Goal: Task Accomplishment & Management: Manage account settings

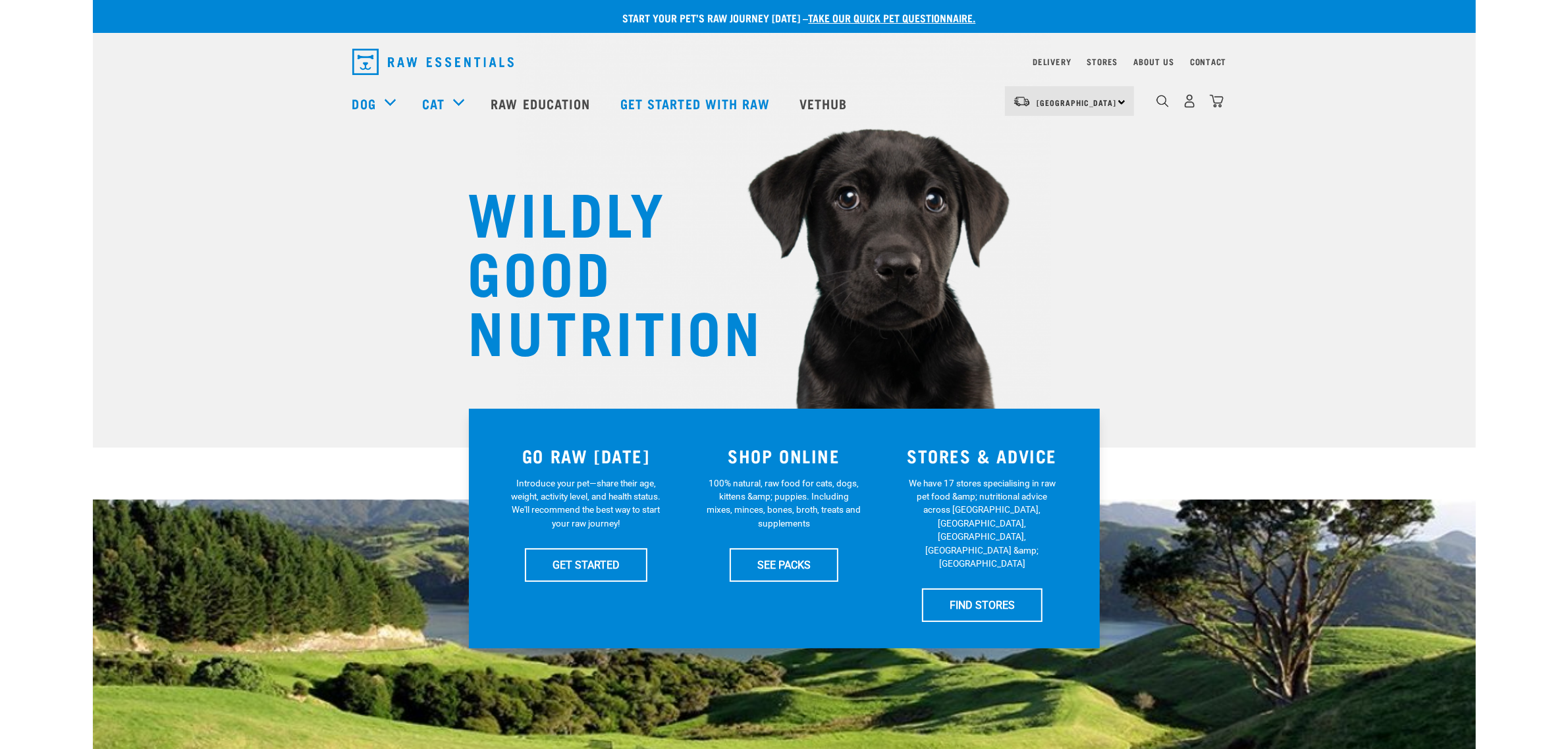
click at [1208, 104] on div "0" at bounding box center [1189, 100] width 68 height 29
click at [1216, 104] on img "dropdown navigation" at bounding box center [1216, 100] width 14 height 14
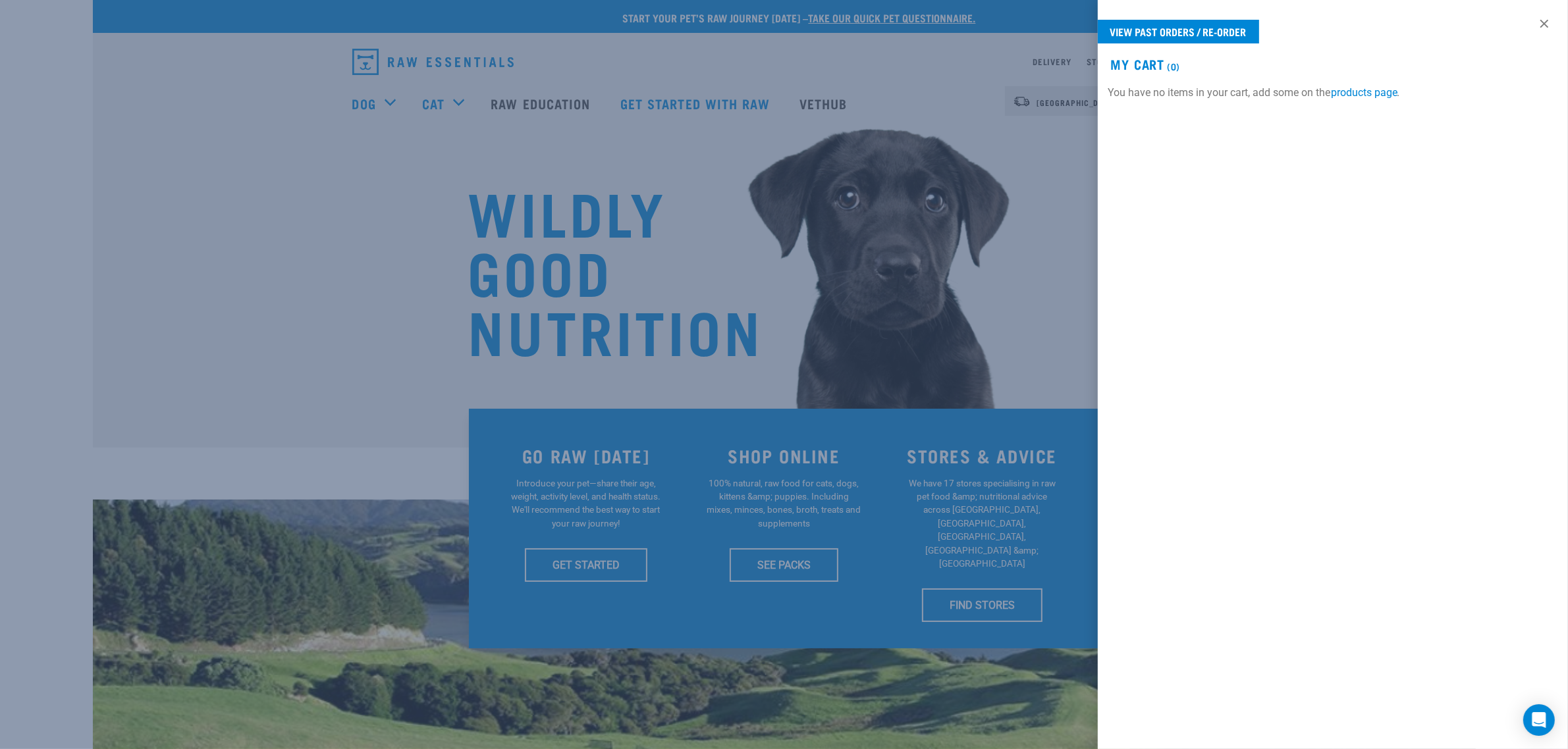
click at [1077, 146] on div at bounding box center [784, 374] width 1568 height 749
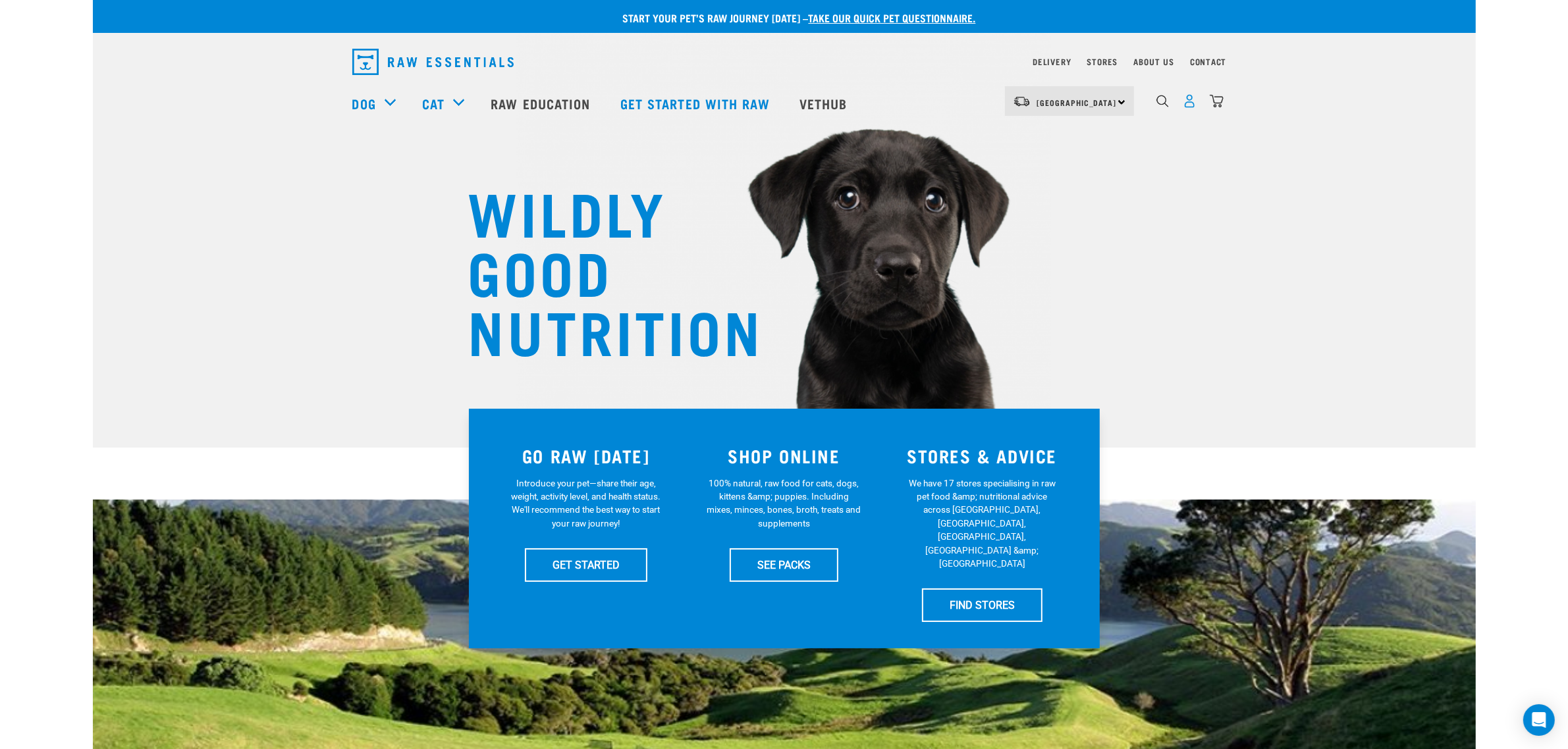
click at [1189, 106] on img "dropdown navigation" at bounding box center [1189, 100] width 14 height 14
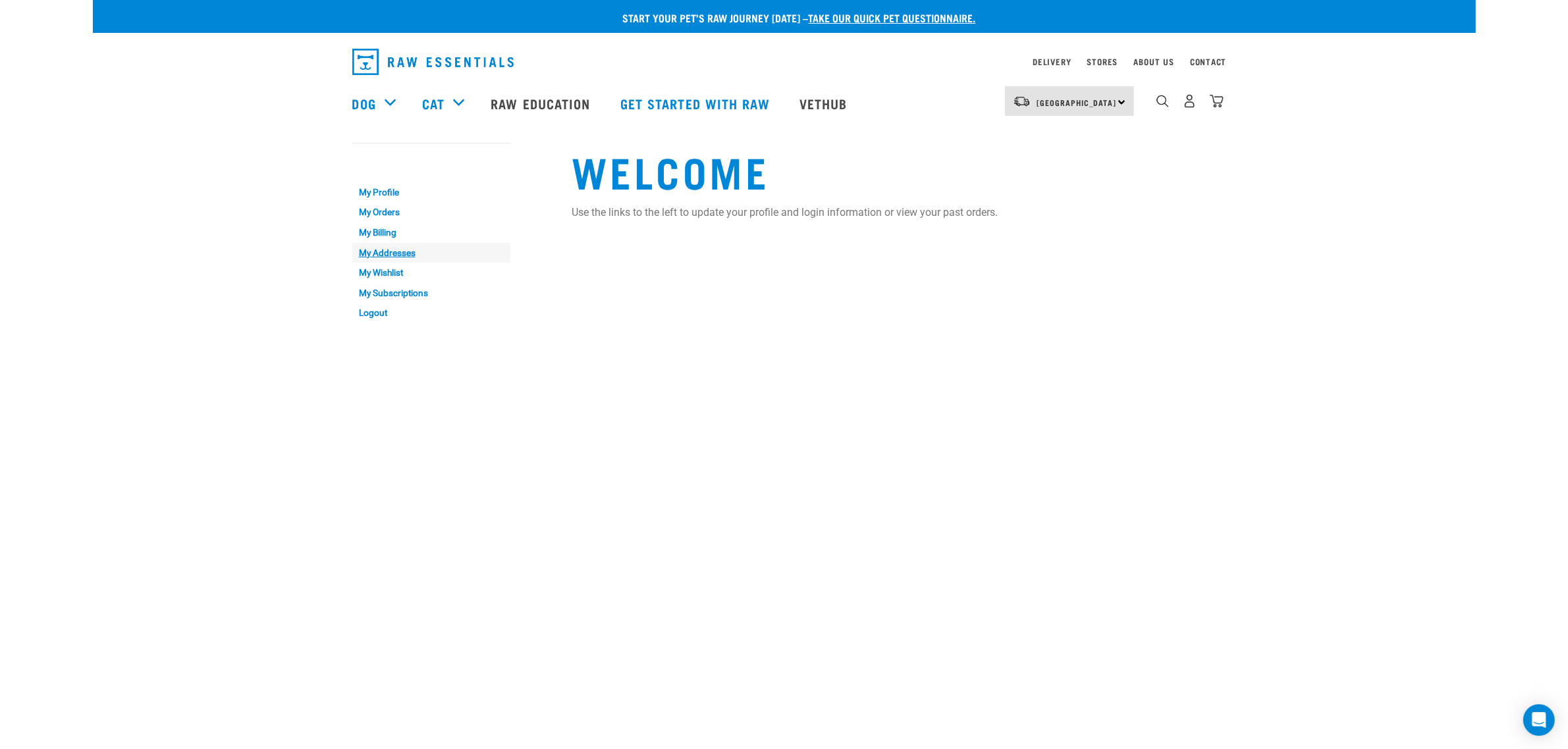
click at [389, 249] on link "My Addresses" at bounding box center [431, 253] width 158 height 21
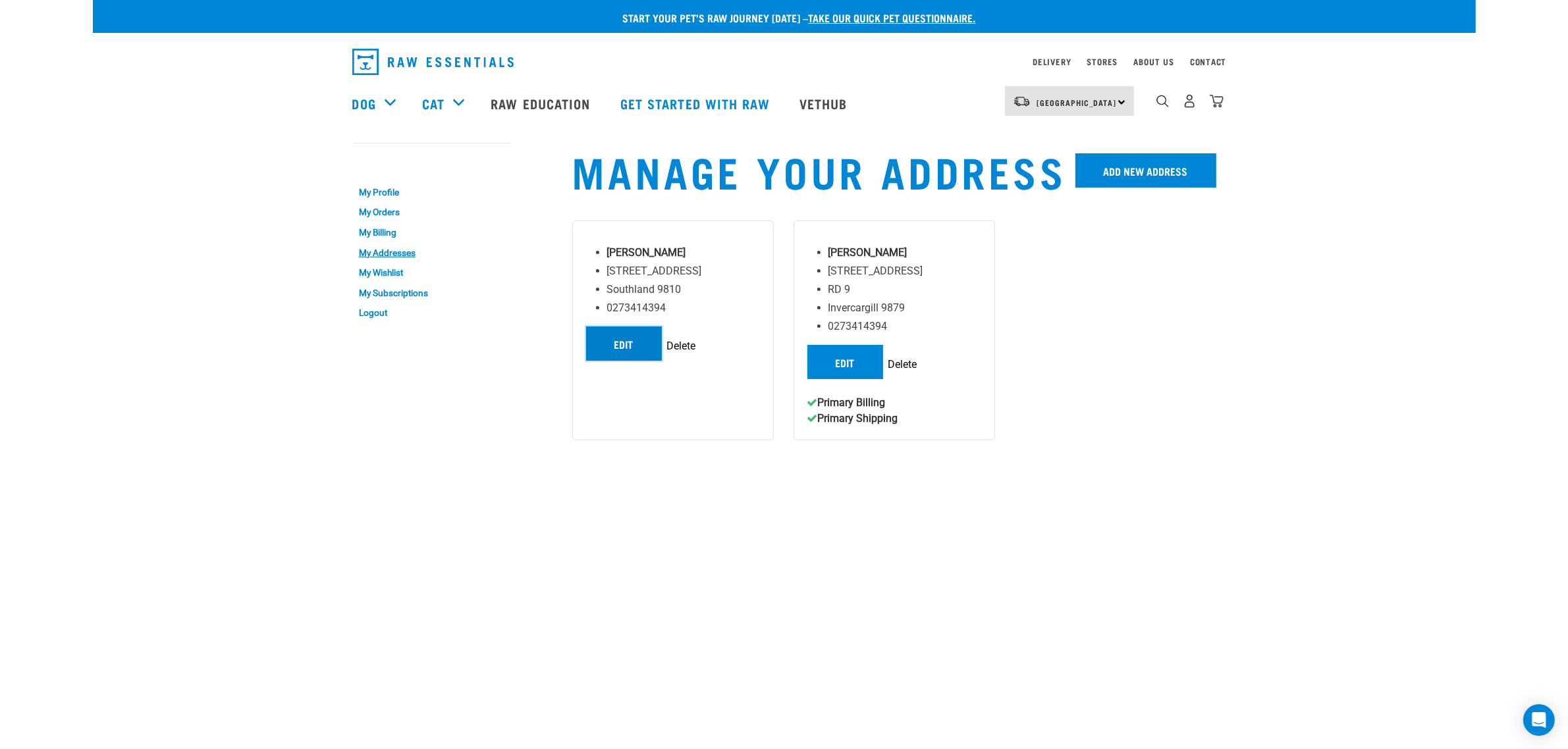
click at [628, 337] on link "Edit" at bounding box center [624, 343] width 76 height 34
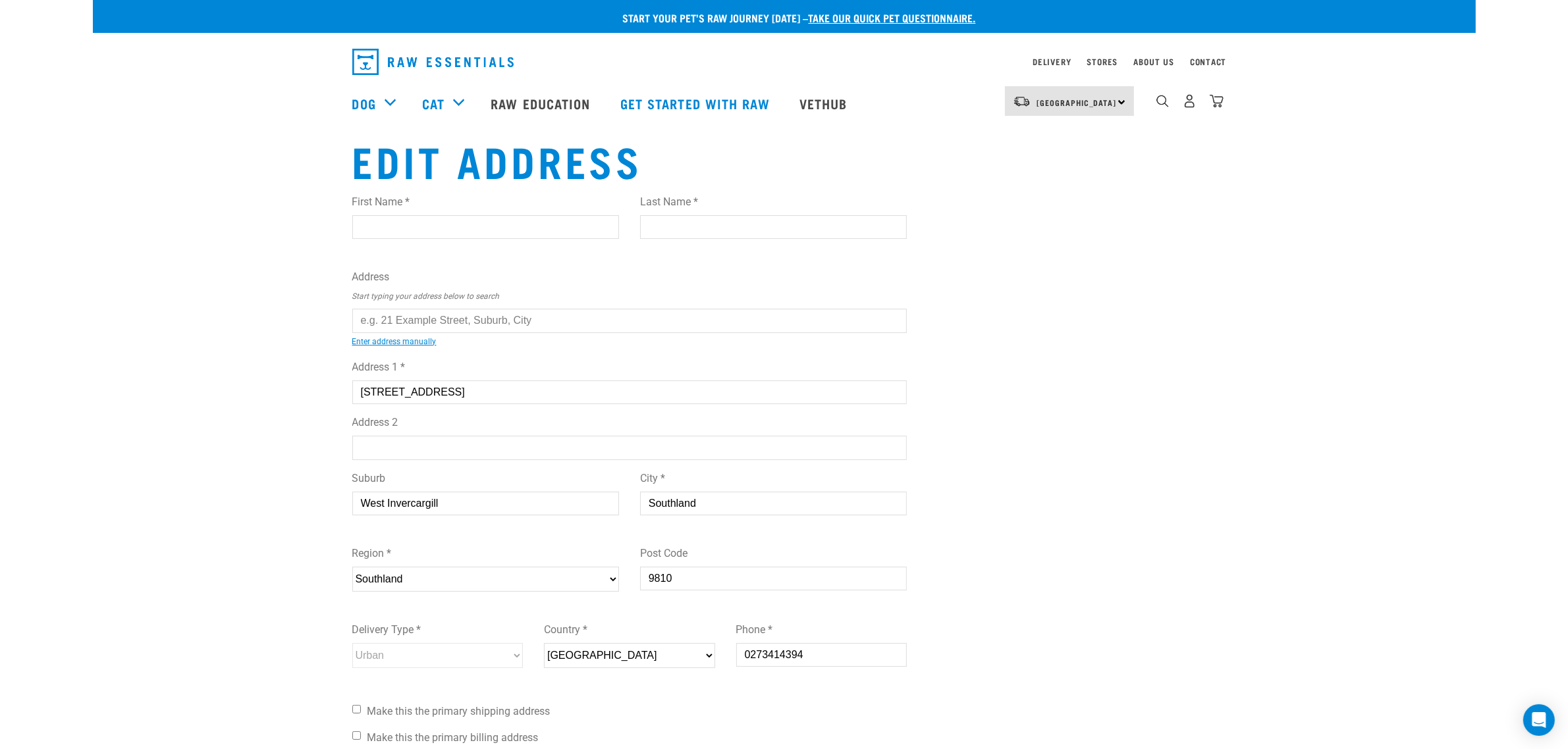
drag, startPoint x: 476, startPoint y: 388, endPoint x: 310, endPoint y: 367, distance: 167.3
click at [324, 369] on div "Start your pet’s raw journey today – take our quick pet questionnaire. Delivery…" at bounding box center [784, 425] width 1383 height 850
click at [422, 312] on input "text" at bounding box center [630, 320] width 555 height 24
paste input "[STREET_ADDRESS]"
click at [367, 331] on li "14 Mersey Street , West Invercargill, Invercargill 9810" at bounding box center [367, 331] width 0 height 0
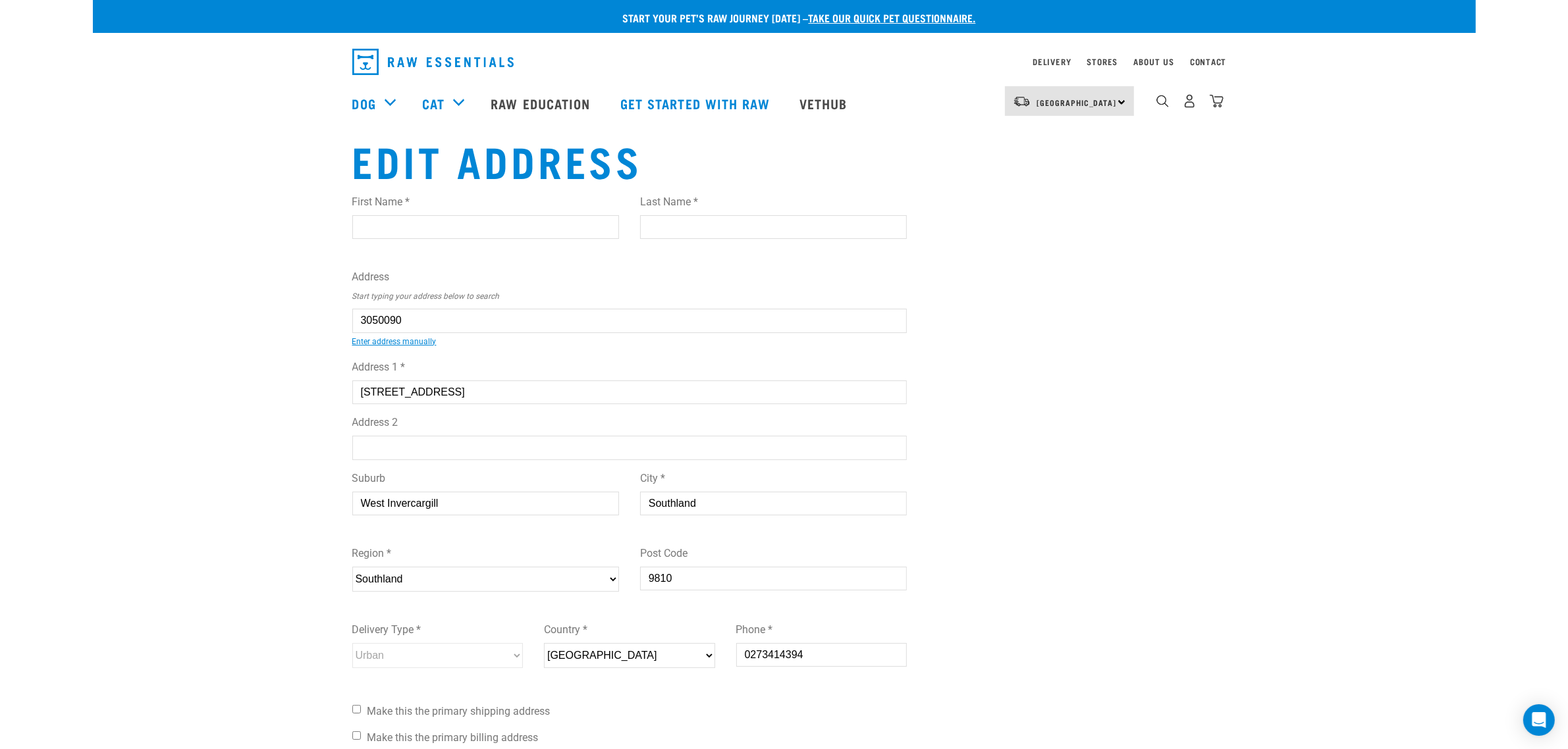
type input "14 Mersey Street, West Invercargill, Invercargill 9810"
select select "STL"
select select "Urban"
type input "14 Mersey Street, West Invercargill, Invercargill 9810"
click at [383, 340] on link "Enter address manually" at bounding box center [395, 342] width 84 height 10
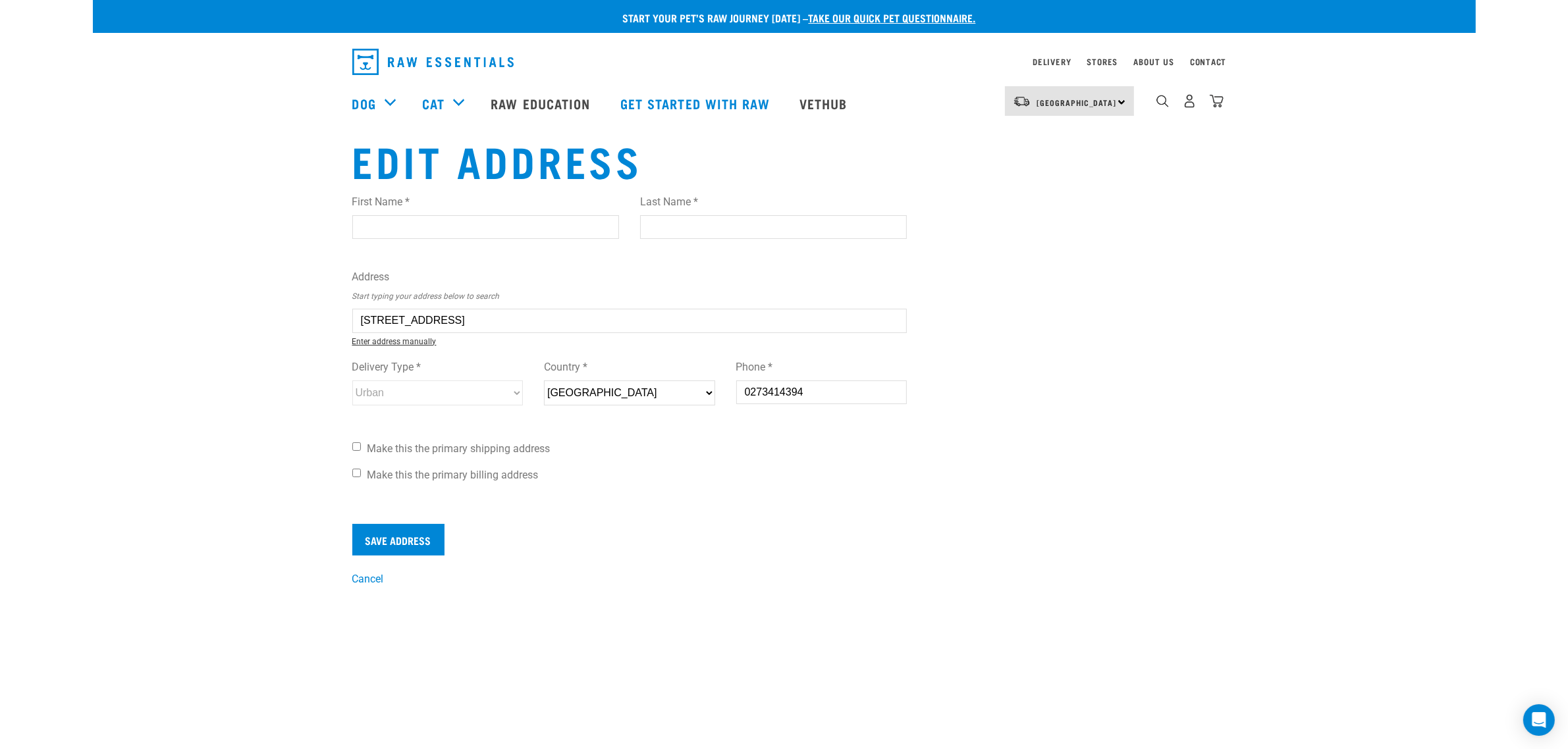
click at [383, 340] on link "Enter address manually" at bounding box center [395, 342] width 84 height 10
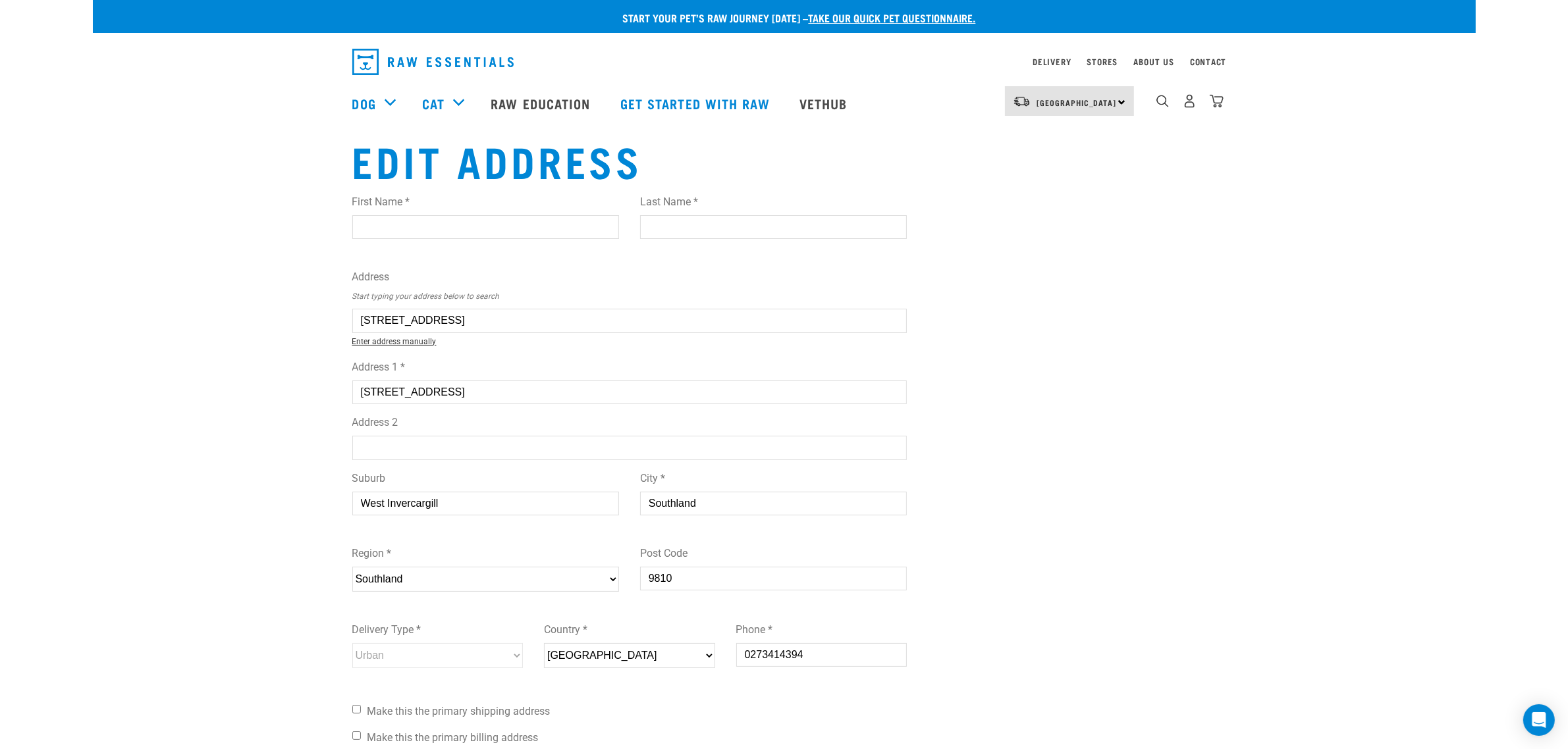
click at [384, 337] on link "Enter address manually" at bounding box center [395, 342] width 84 height 10
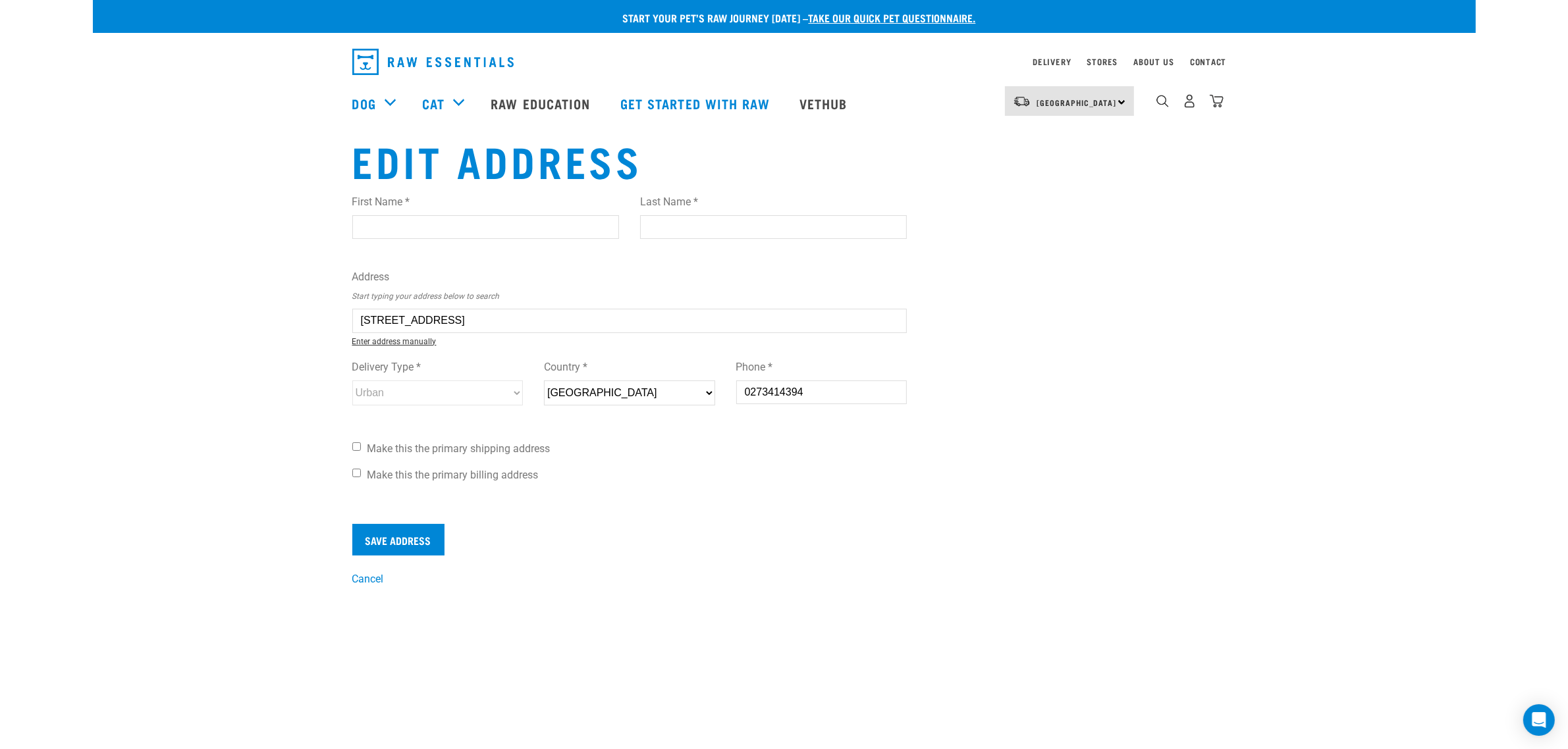
click at [384, 337] on link "Enter address manually" at bounding box center [395, 342] width 84 height 10
